Goal: Navigation & Orientation: Find specific page/section

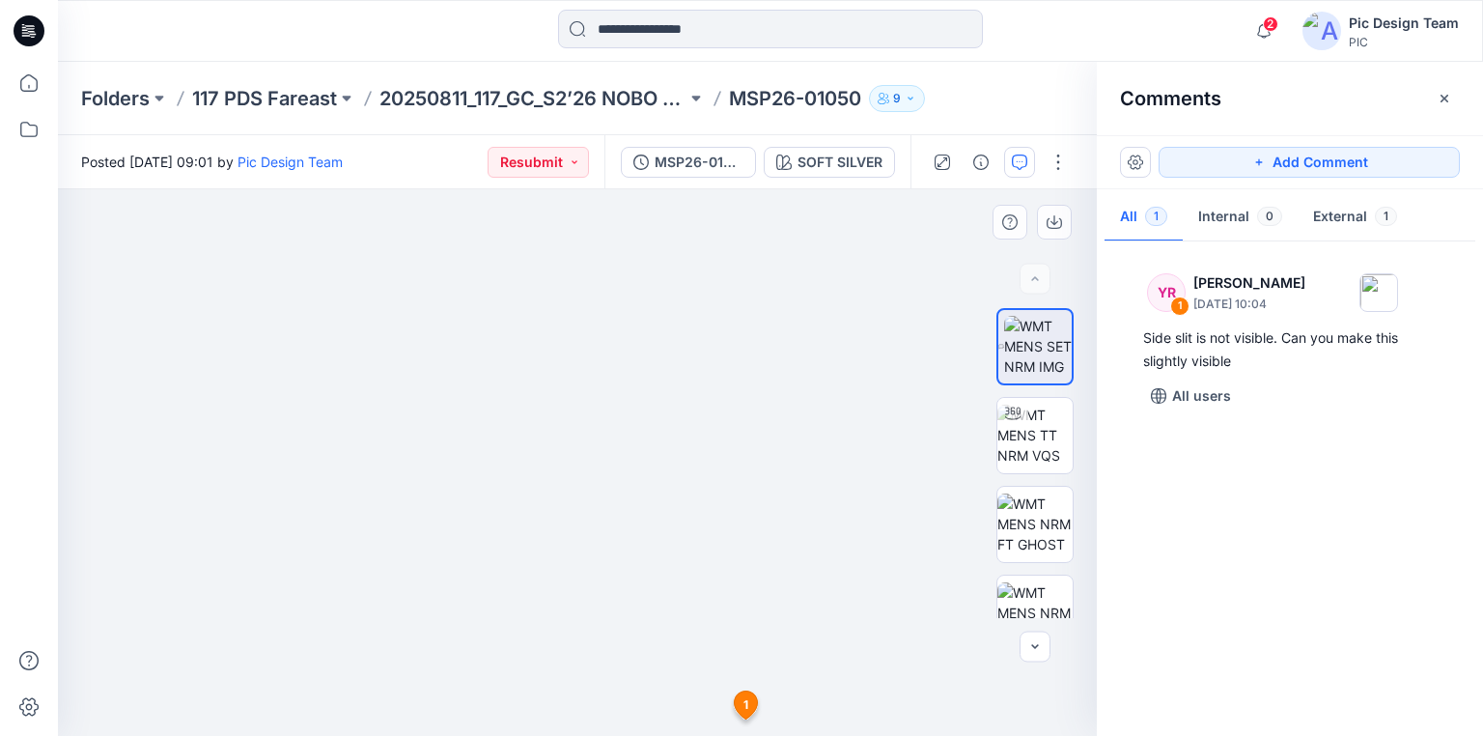
drag, startPoint x: 792, startPoint y: 395, endPoint x: 802, endPoint y: 332, distance: 63.6
click at [1031, 437] on img at bounding box center [1034, 434] width 75 height 61
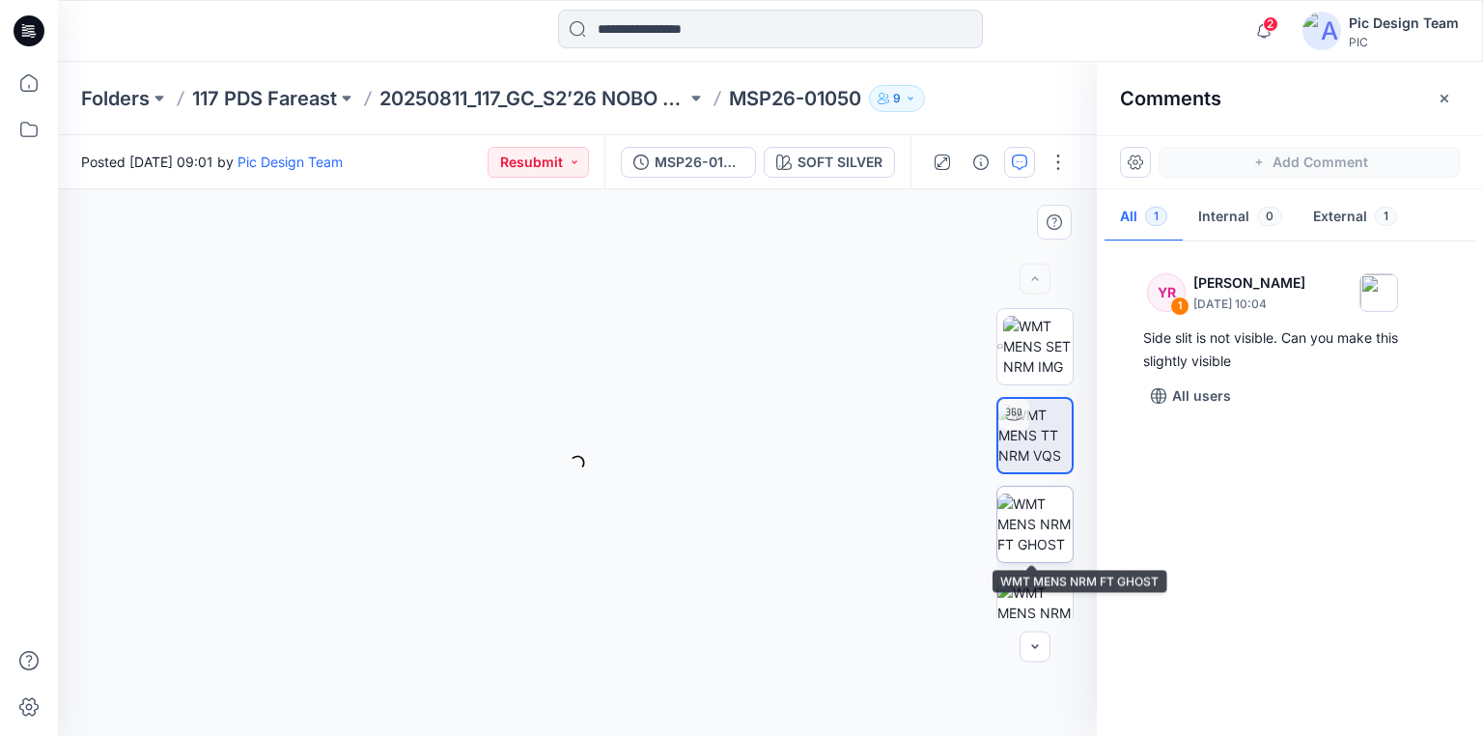
click at [1048, 511] on img at bounding box center [1034, 523] width 75 height 61
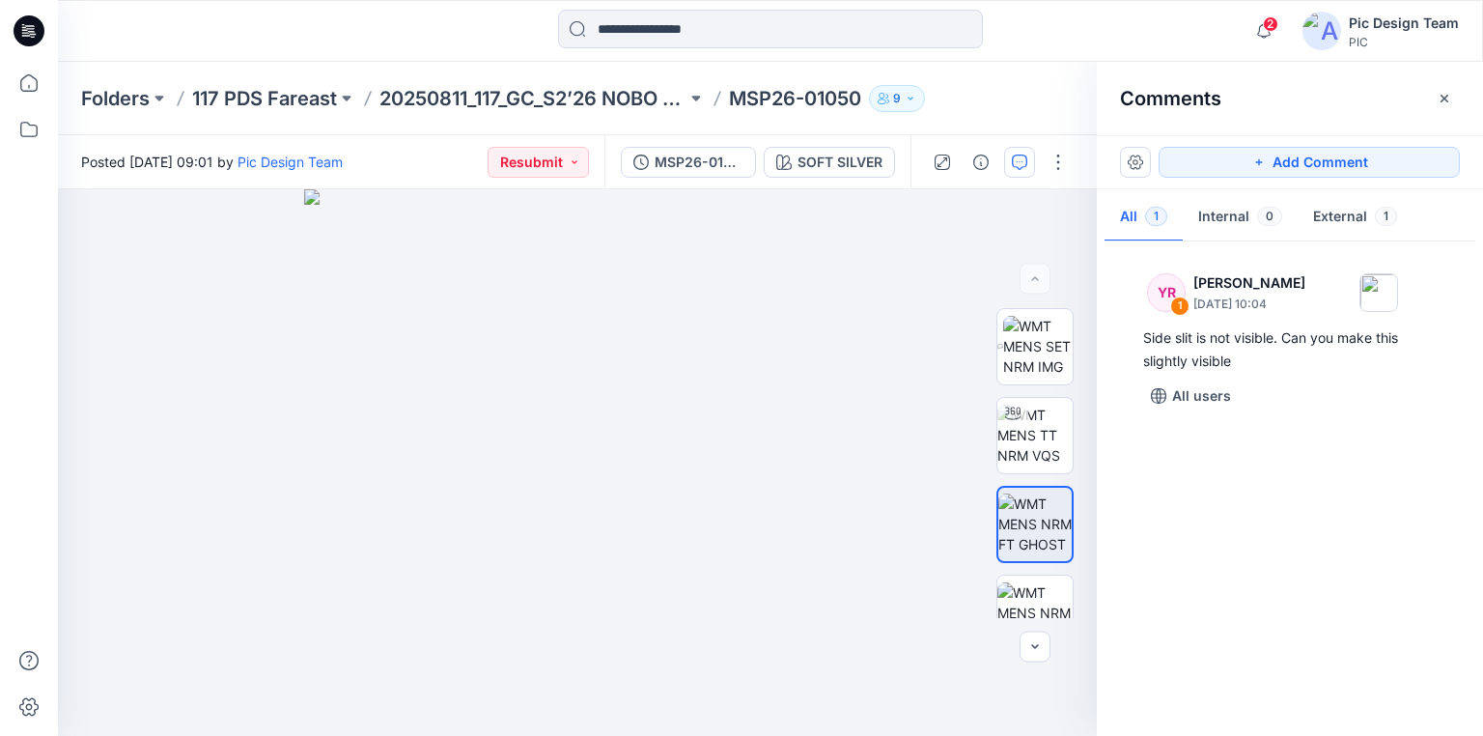
click at [15, 30] on icon at bounding box center [29, 30] width 31 height 31
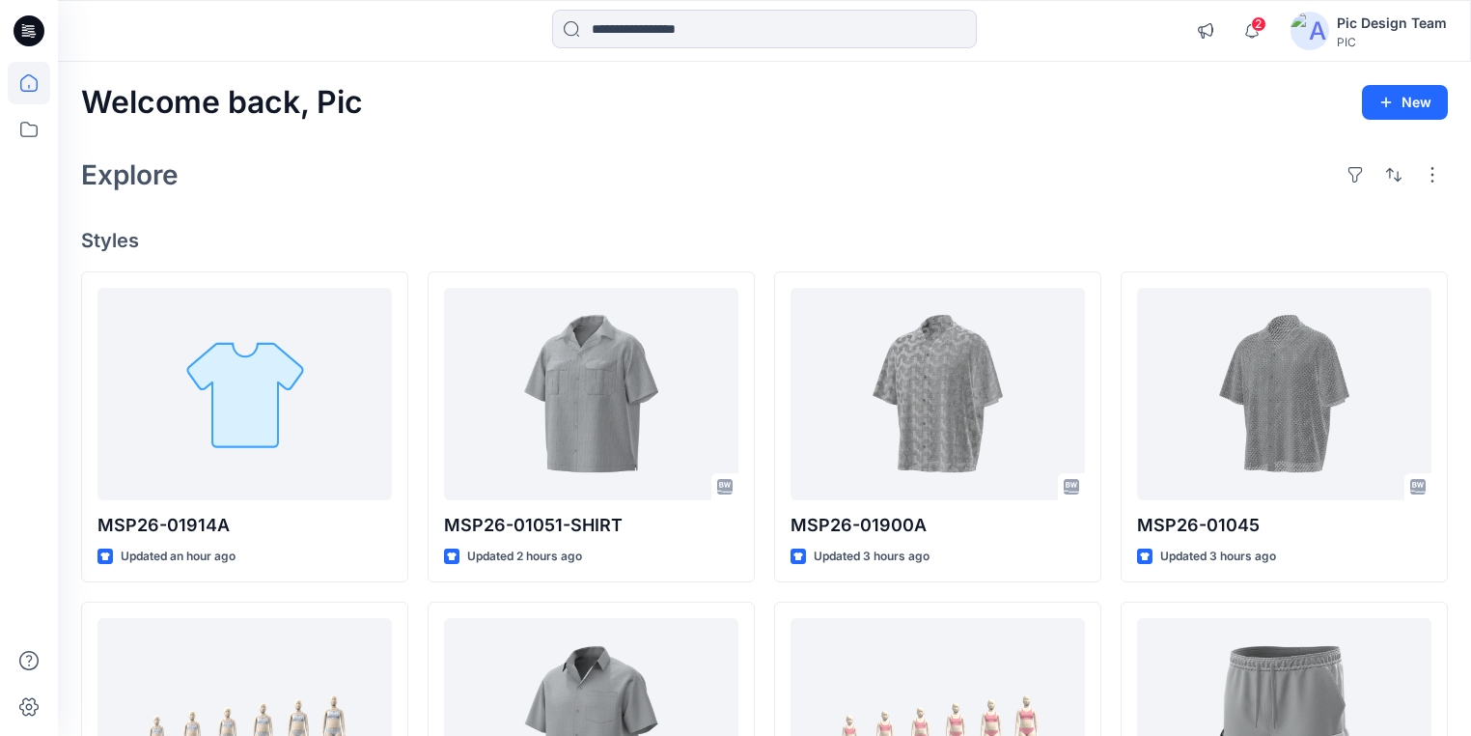
click at [30, 24] on icon at bounding box center [29, 30] width 31 height 31
drag, startPoint x: 279, startPoint y: 177, endPoint x: 262, endPoint y: 178, distance: 17.4
click at [279, 178] on div "Explore" at bounding box center [764, 175] width 1367 height 46
click at [16, 30] on icon at bounding box center [29, 30] width 31 height 31
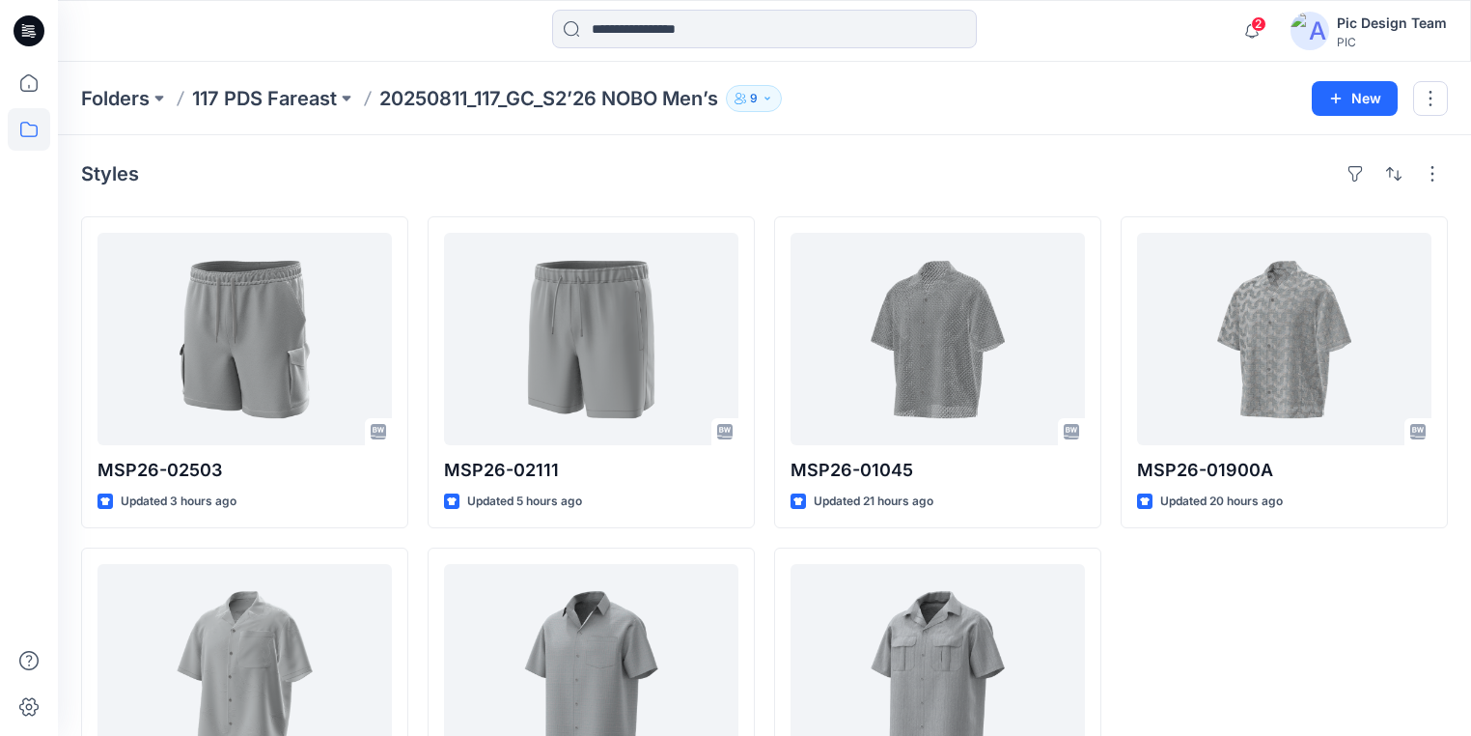
scroll to position [144, 0]
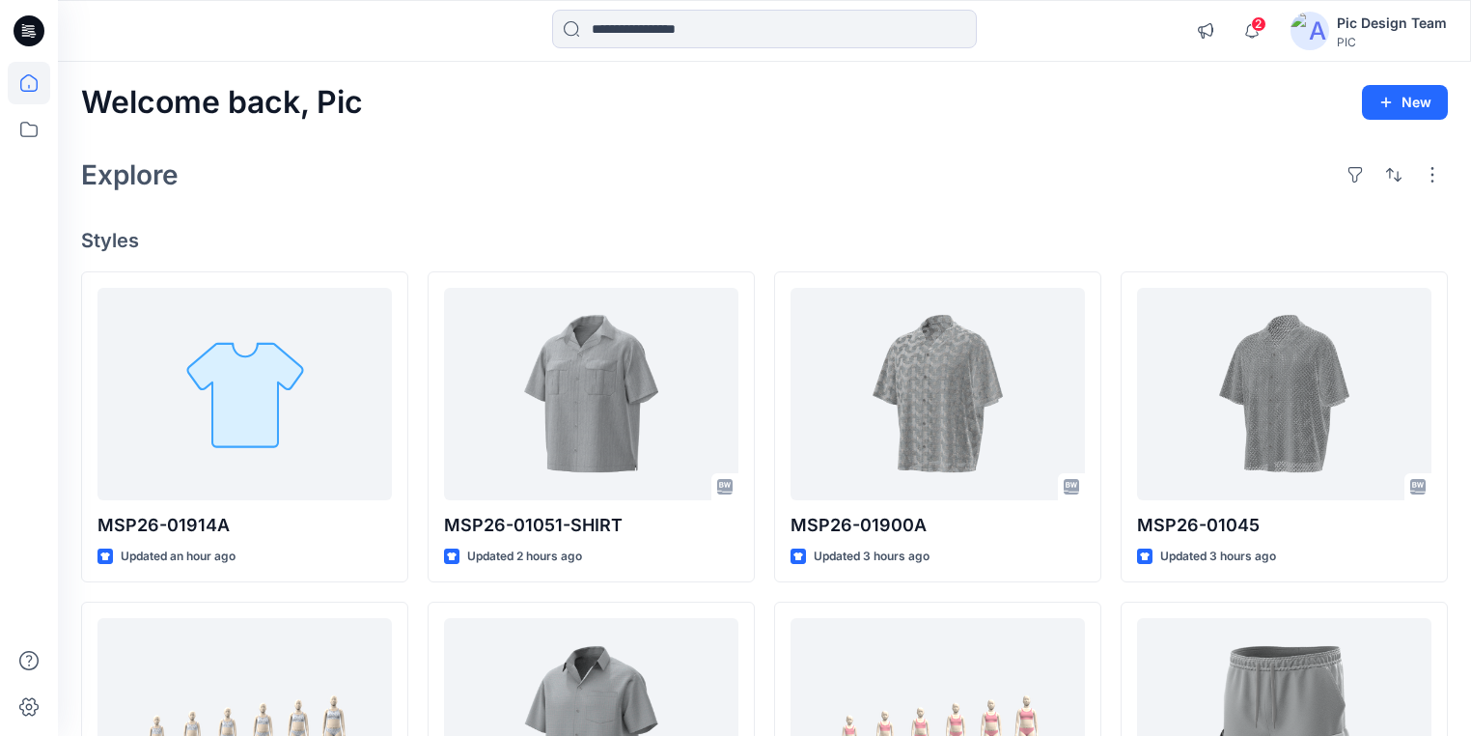
click at [329, 105] on h2 "Welcome back, Pic" at bounding box center [222, 103] width 282 height 36
click at [19, 27] on icon at bounding box center [29, 30] width 31 height 31
click at [28, 31] on icon at bounding box center [32, 31] width 8 height 1
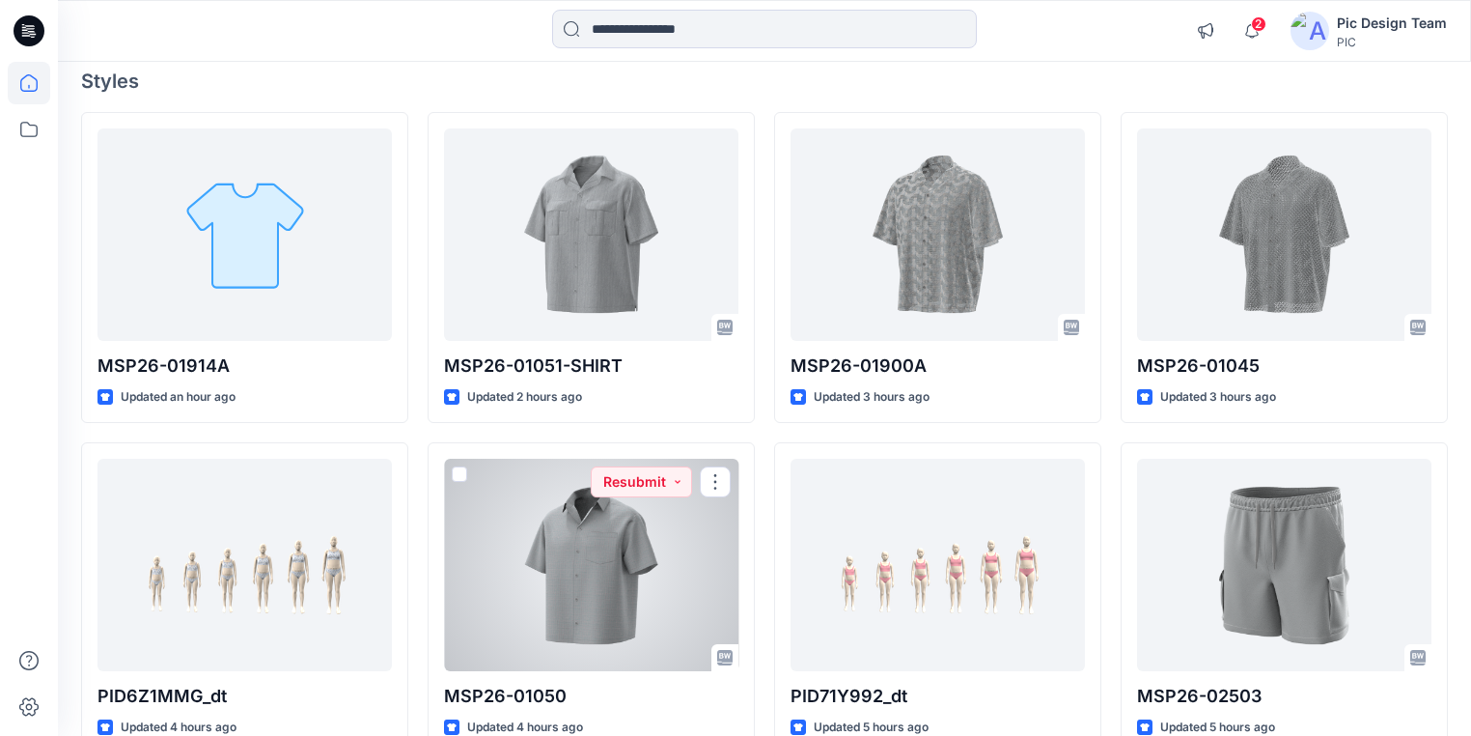
scroll to position [154, 0]
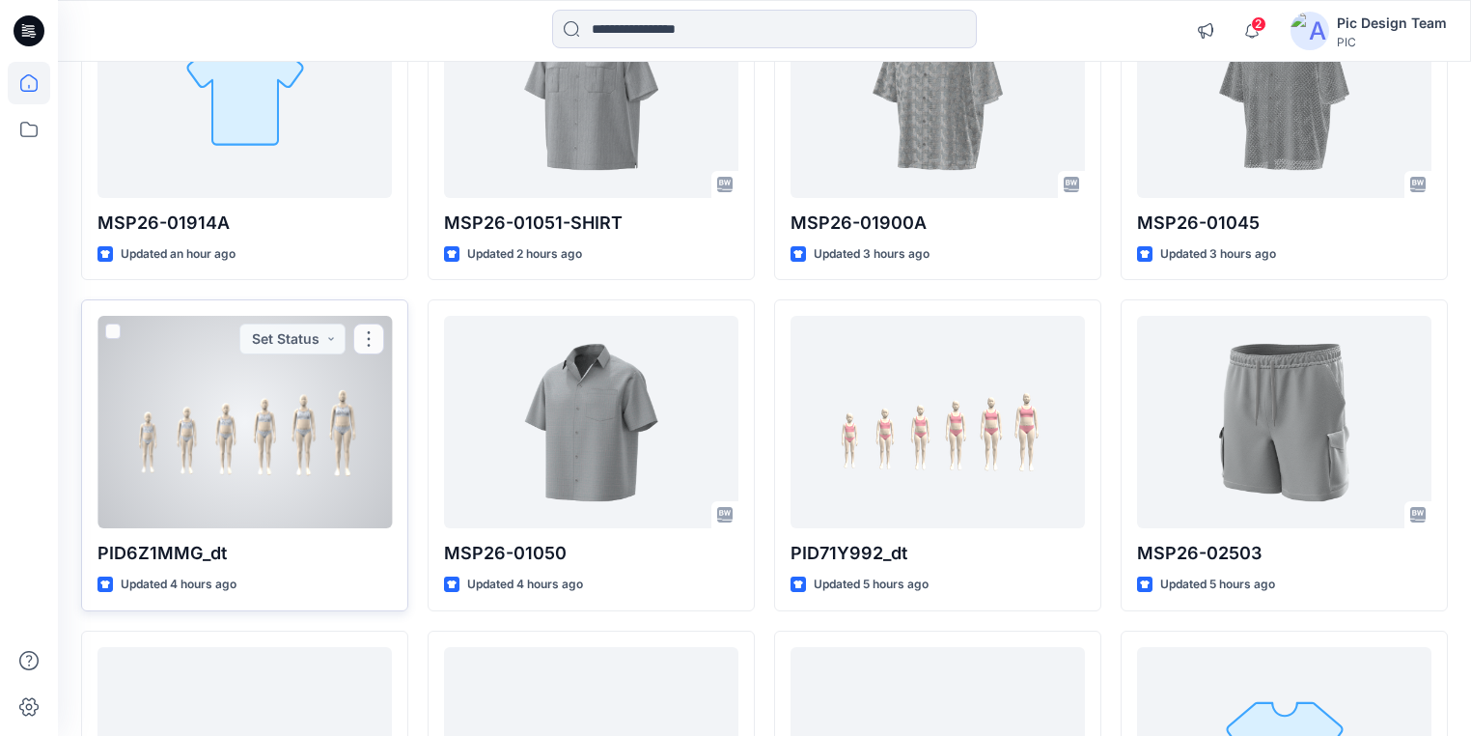
scroll to position [309, 0]
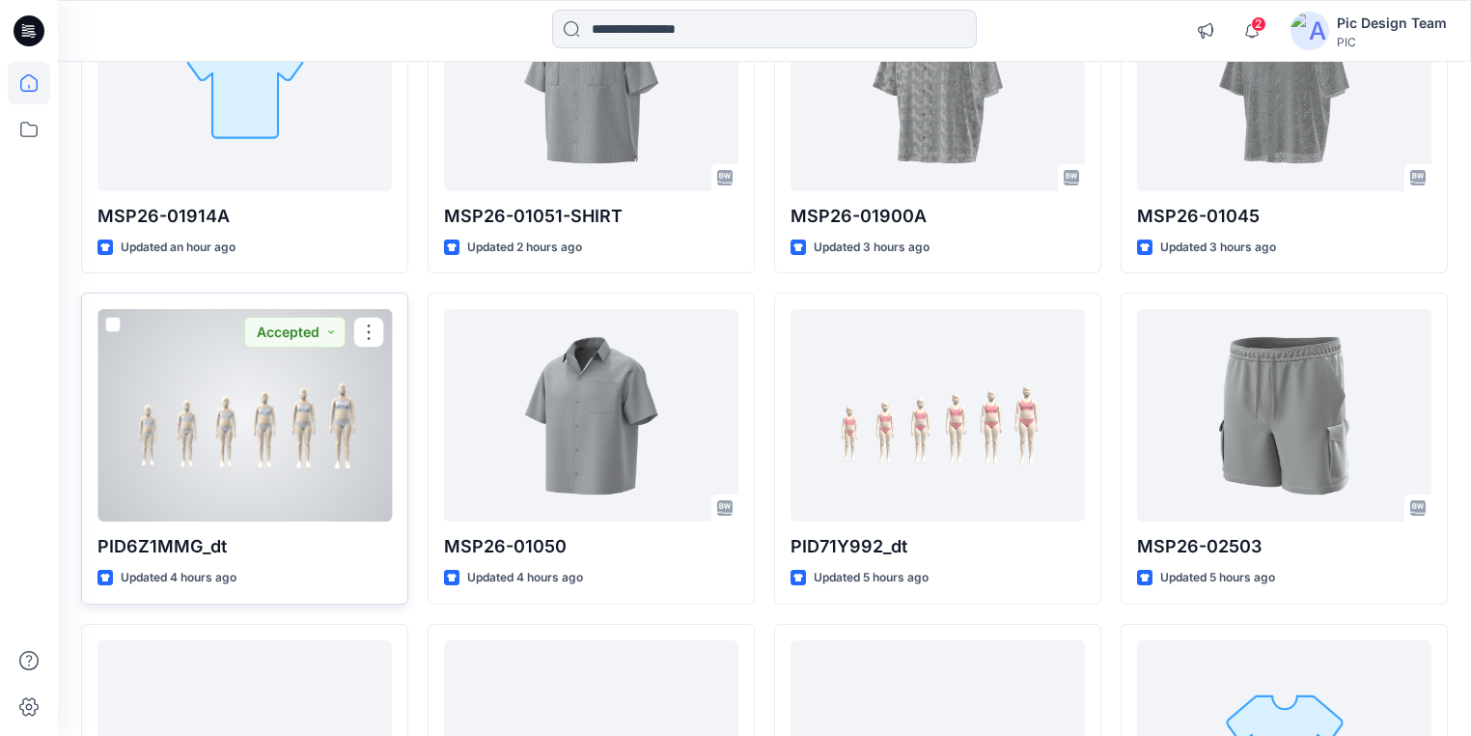
click at [227, 479] on div at bounding box center [244, 415] width 294 height 212
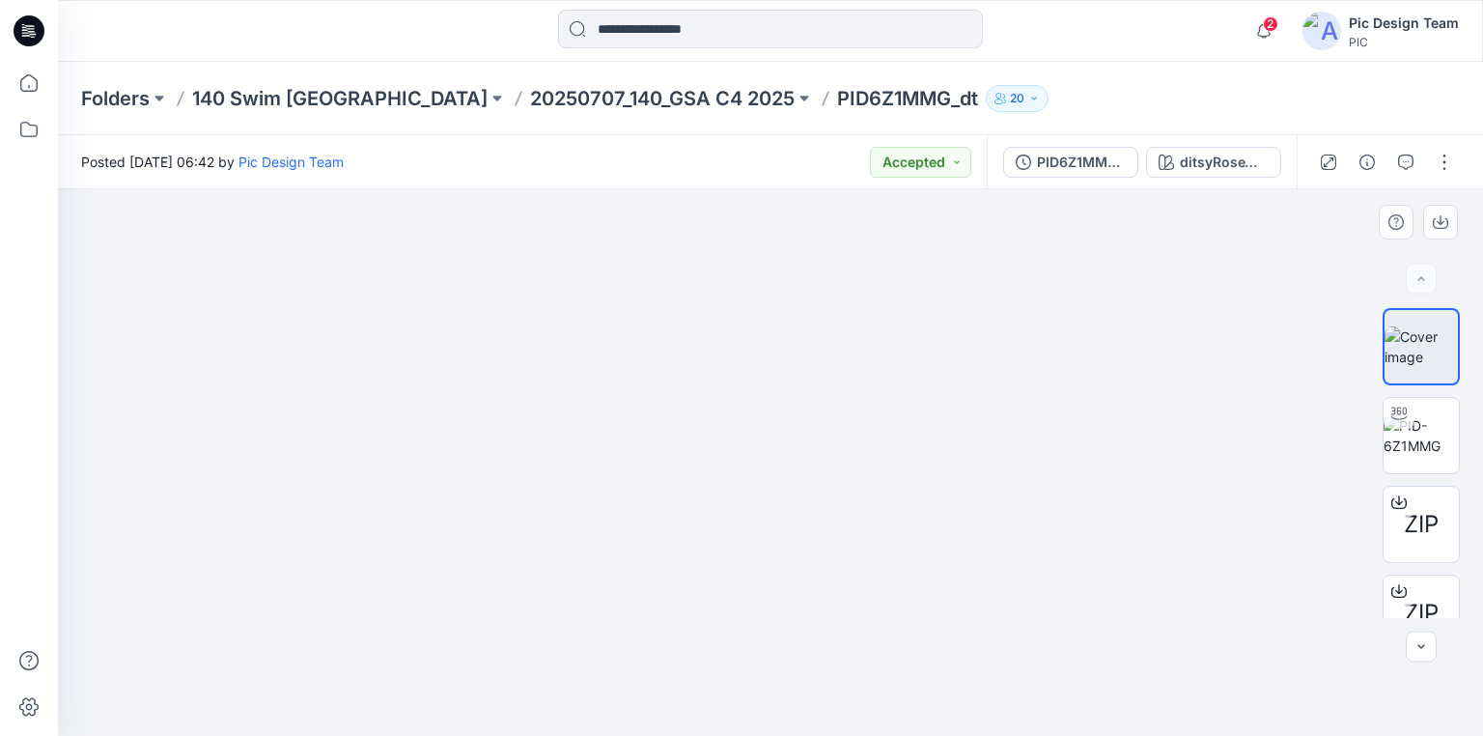
drag, startPoint x: 851, startPoint y: 418, endPoint x: 485, endPoint y: 395, distance: 367.5
drag, startPoint x: 1182, startPoint y: 409, endPoint x: 569, endPoint y: 391, distance: 613.2
drag, startPoint x: 1145, startPoint y: 343, endPoint x: 1127, endPoint y: 516, distance: 174.6
drag, startPoint x: 1121, startPoint y: 491, endPoint x: 1125, endPoint y: 553, distance: 61.9
drag, startPoint x: 1080, startPoint y: 404, endPoint x: 1074, endPoint y: 458, distance: 53.4
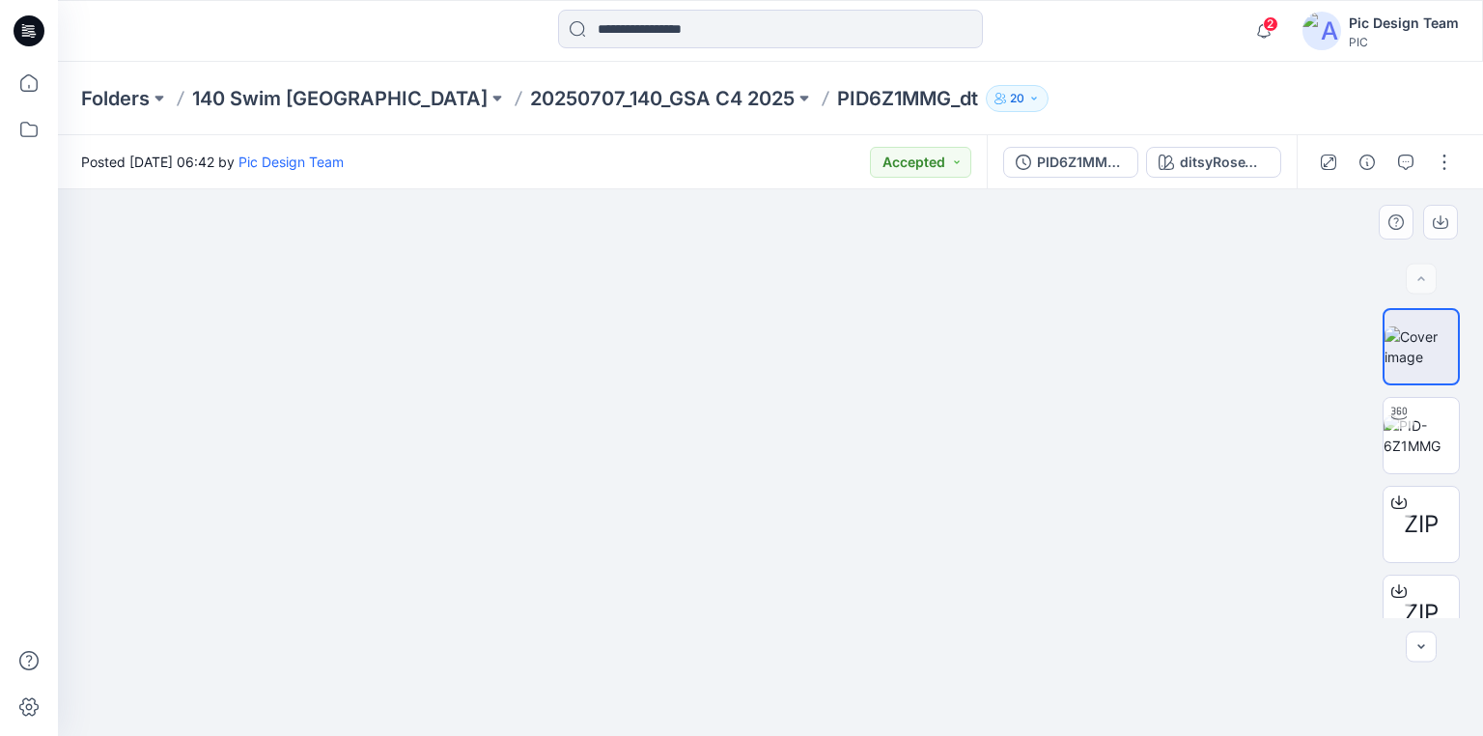
drag, startPoint x: 1081, startPoint y: 402, endPoint x: 1084, endPoint y: 501, distance: 99.5
drag, startPoint x: 817, startPoint y: 496, endPoint x: 977, endPoint y: 444, distance: 168.5
drag, startPoint x: 378, startPoint y: 657, endPoint x: 892, endPoint y: 461, distance: 549.6
drag, startPoint x: 967, startPoint y: 498, endPoint x: 1181, endPoint y: 504, distance: 214.4
drag, startPoint x: 907, startPoint y: 471, endPoint x: 1306, endPoint y: 469, distance: 398.7
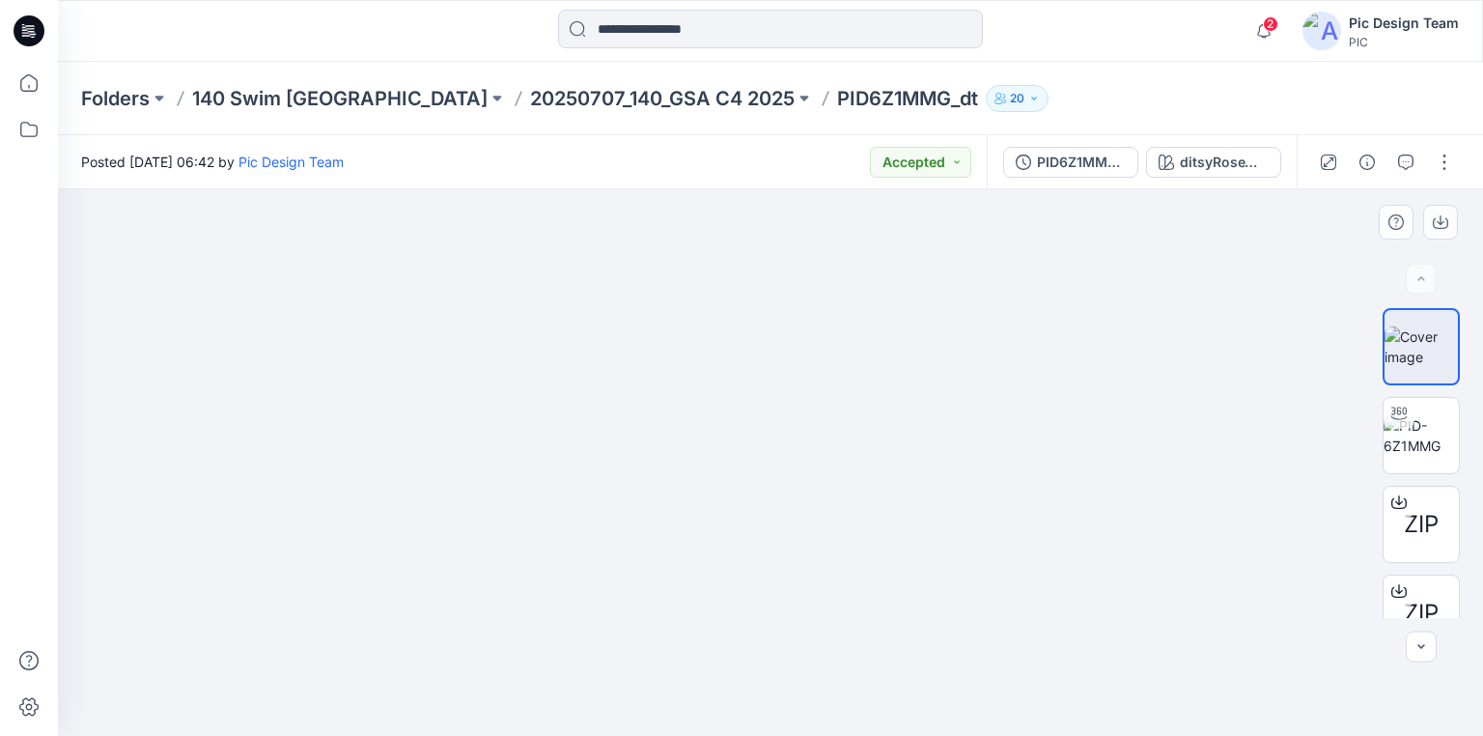
drag, startPoint x: 604, startPoint y: 486, endPoint x: 772, endPoint y: 463, distance: 169.5
click at [1433, 436] on img at bounding box center [1420, 435] width 75 height 41
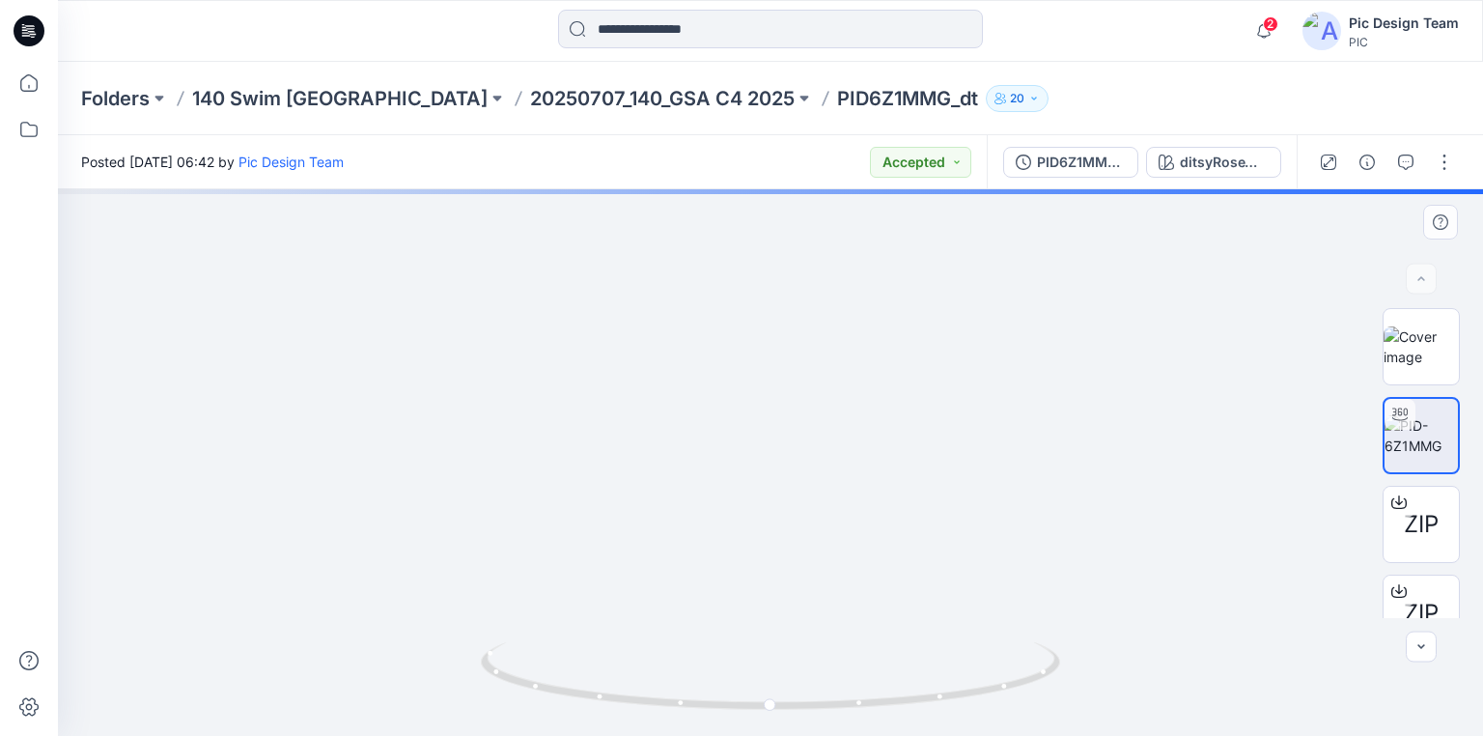
drag, startPoint x: 875, startPoint y: 458, endPoint x: 249, endPoint y: 391, distance: 629.0
drag, startPoint x: 994, startPoint y: 359, endPoint x: 523, endPoint y: 391, distance: 472.1
drag, startPoint x: 854, startPoint y: 394, endPoint x: 610, endPoint y: 444, distance: 249.3
drag, startPoint x: 1225, startPoint y: 364, endPoint x: 1166, endPoint y: 501, distance: 149.2
drag, startPoint x: 1183, startPoint y: 504, endPoint x: 991, endPoint y: 505, distance: 192.1
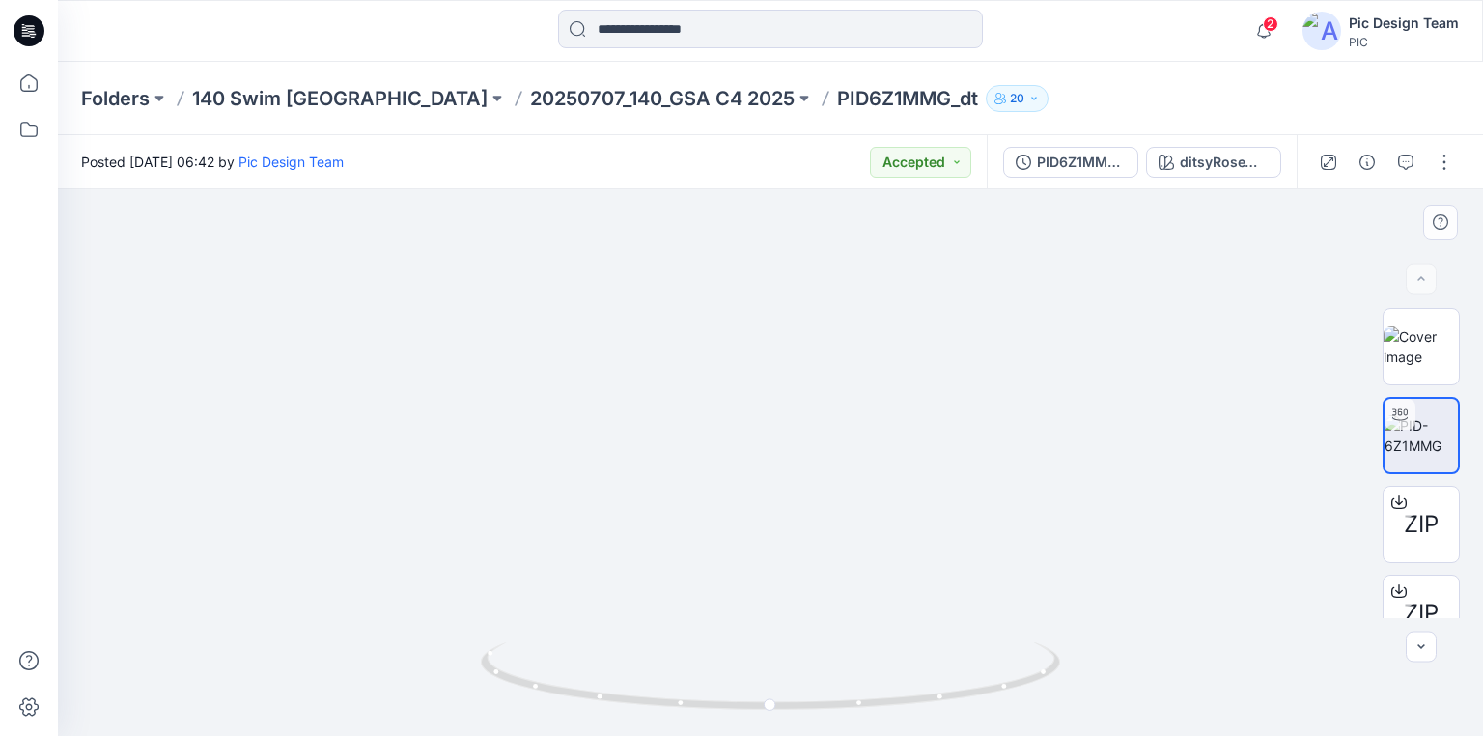
drag, startPoint x: 535, startPoint y: 469, endPoint x: 745, endPoint y: 469, distance: 210.4
drag, startPoint x: 695, startPoint y: 447, endPoint x: 948, endPoint y: 444, distance: 252.9
drag, startPoint x: 631, startPoint y: 451, endPoint x: 977, endPoint y: 445, distance: 345.6
drag, startPoint x: 659, startPoint y: 475, endPoint x: 799, endPoint y: 463, distance: 140.4
drag, startPoint x: 652, startPoint y: 471, endPoint x: 769, endPoint y: 444, distance: 120.8
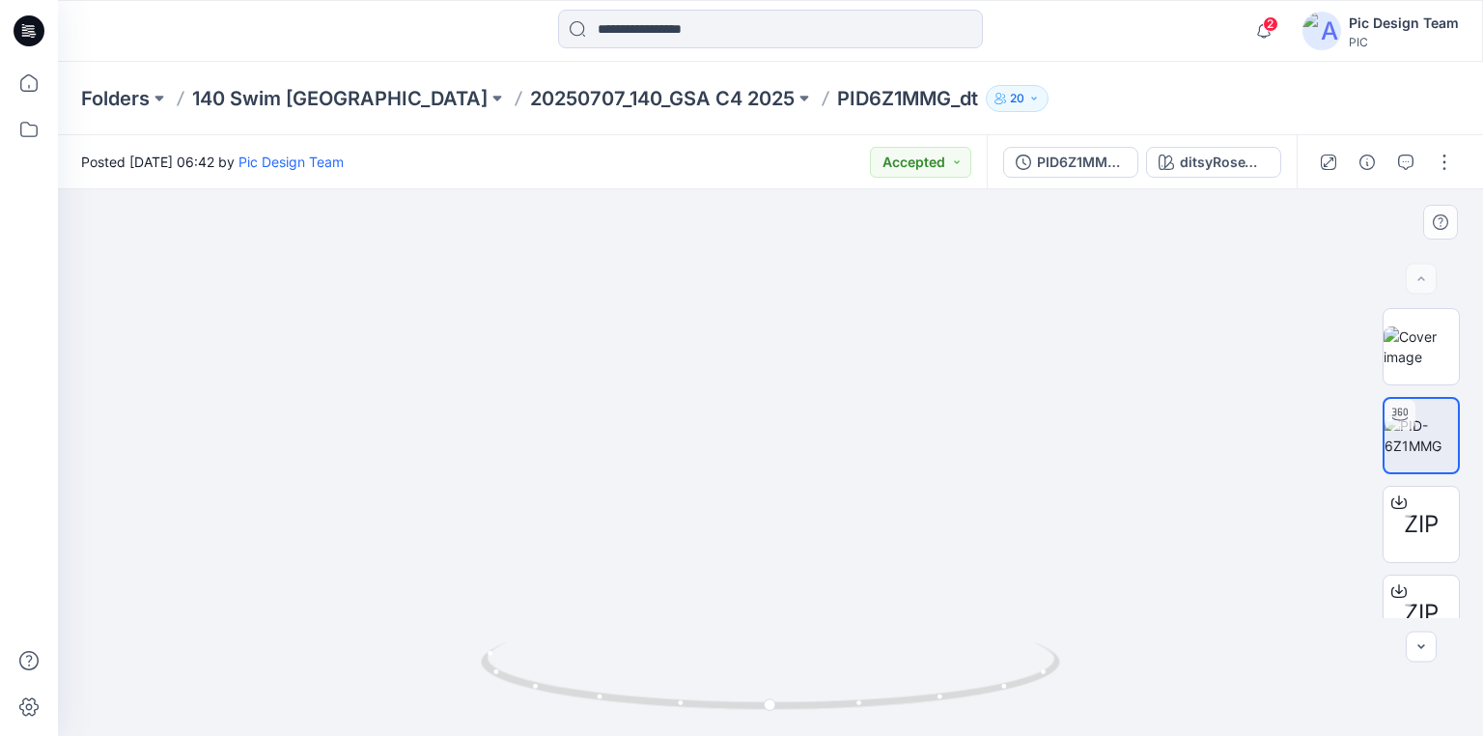
drag, startPoint x: 662, startPoint y: 445, endPoint x: 825, endPoint y: 422, distance: 164.8
drag, startPoint x: 638, startPoint y: 444, endPoint x: 808, endPoint y: 400, distance: 175.6
drag, startPoint x: 713, startPoint y: 431, endPoint x: 991, endPoint y: 384, distance: 282.0
drag, startPoint x: 710, startPoint y: 421, endPoint x: 912, endPoint y: 395, distance: 203.4
drag, startPoint x: 654, startPoint y: 412, endPoint x: 1129, endPoint y: 375, distance: 476.3
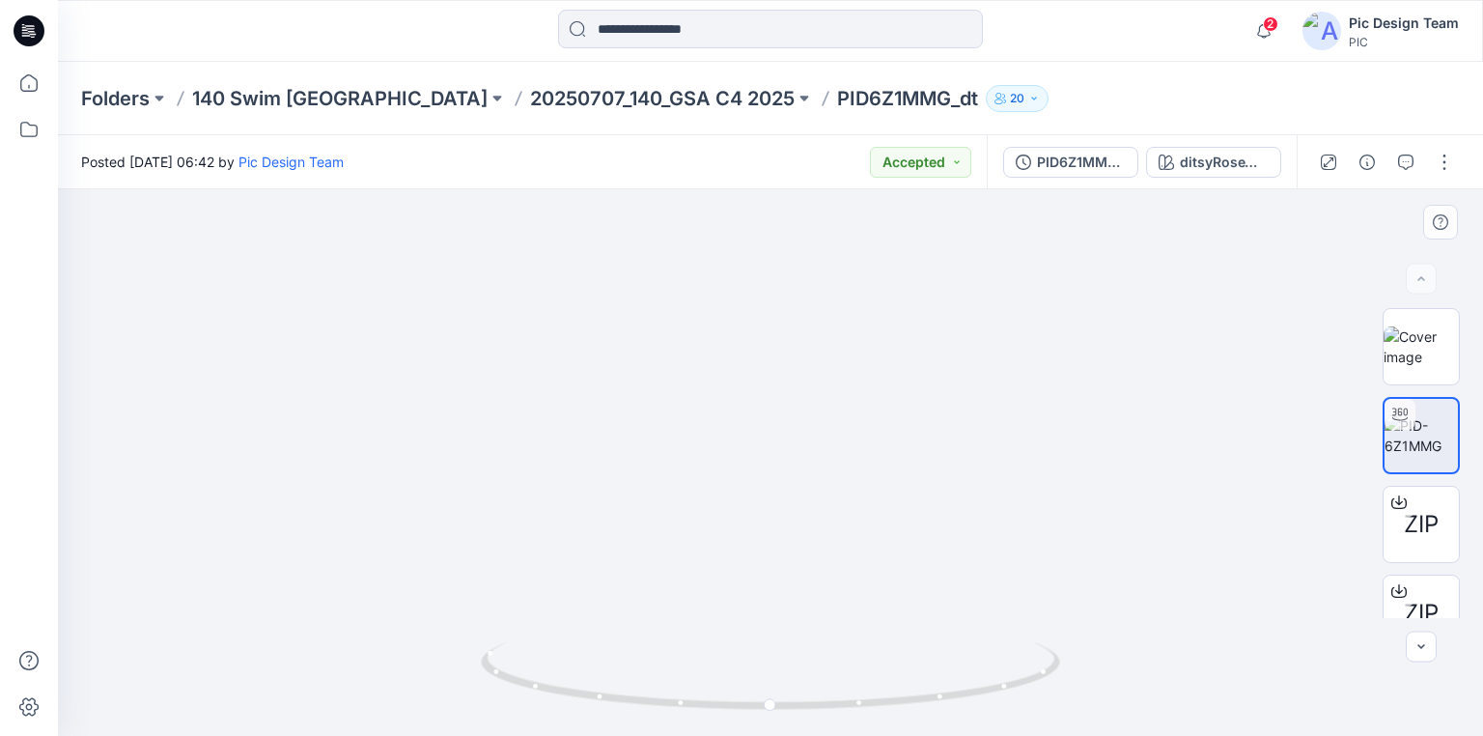
drag, startPoint x: 754, startPoint y: 450, endPoint x: 808, endPoint y: 441, distance: 54.7
drag, startPoint x: 802, startPoint y: 448, endPoint x: 337, endPoint y: 463, distance: 465.5
drag, startPoint x: 770, startPoint y: 448, endPoint x: 324, endPoint y: 403, distance: 448.2
drag, startPoint x: 748, startPoint y: 452, endPoint x: 641, endPoint y: 490, distance: 113.9
drag, startPoint x: 958, startPoint y: 448, endPoint x: 807, endPoint y: 453, distance: 151.6
